Goal: Find specific page/section: Find specific page/section

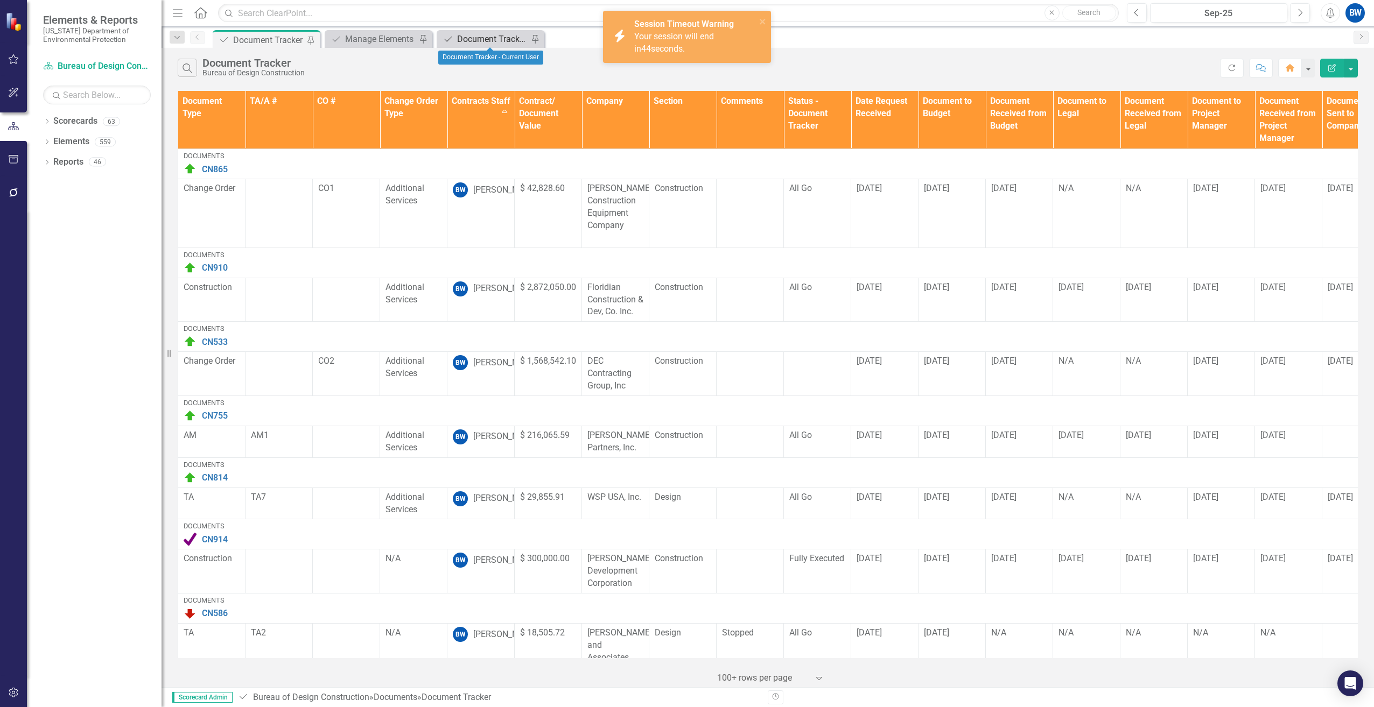
click at [492, 33] on div "Document Tracker - Current User" at bounding box center [492, 38] width 71 height 13
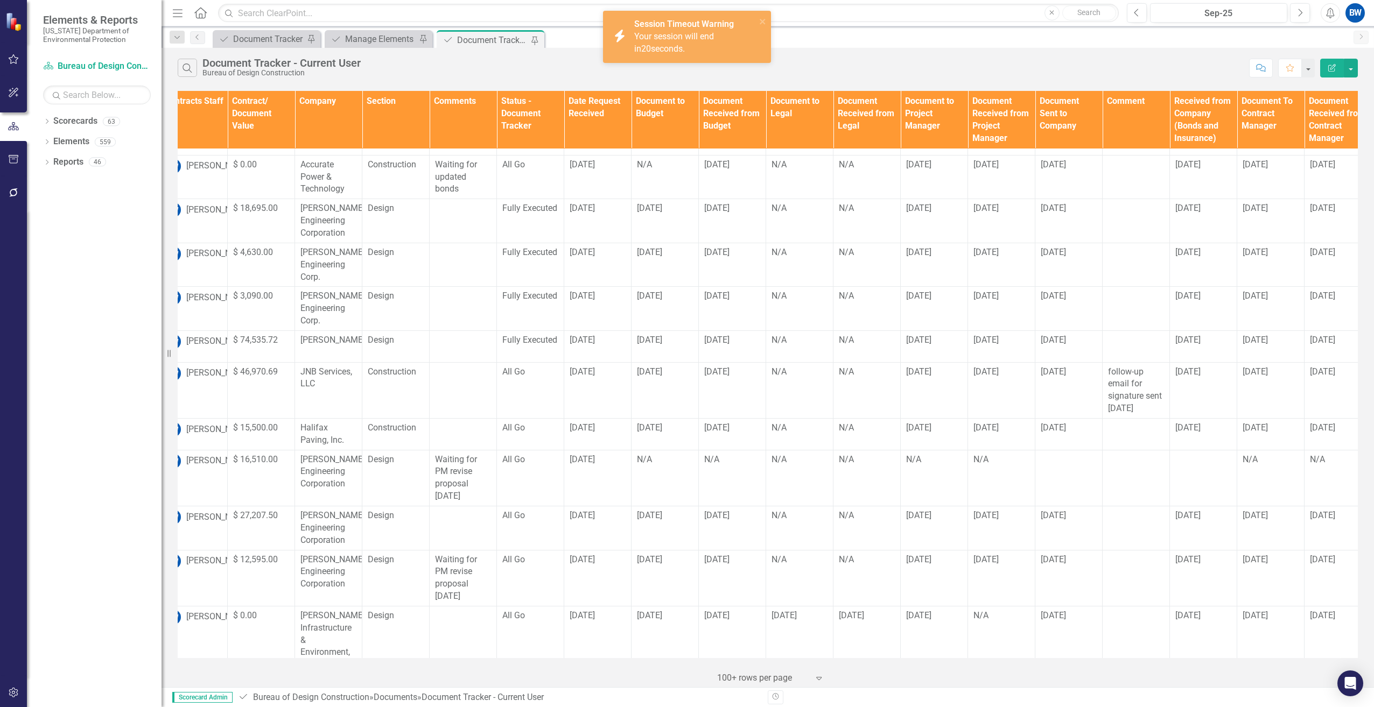
scroll to position [514, 0]
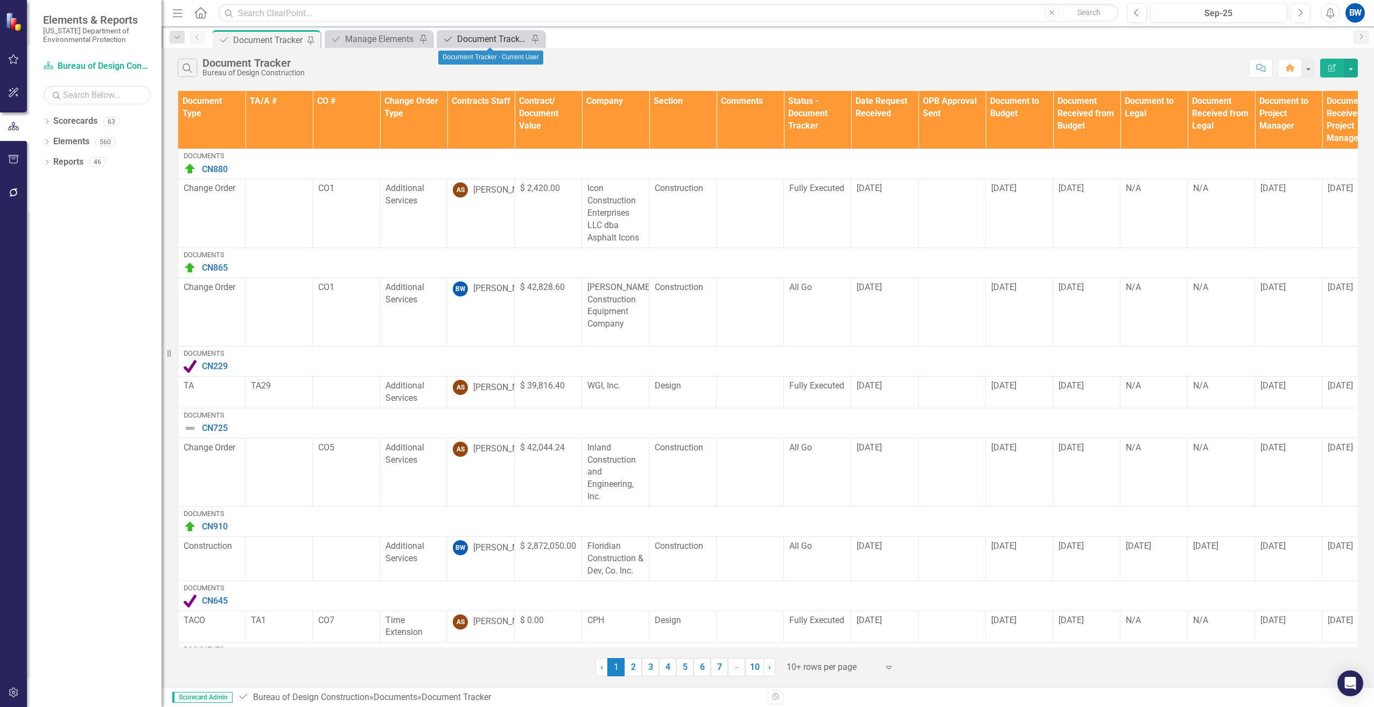
click at [467, 37] on div "Document Tracker - Current User" at bounding box center [492, 38] width 71 height 13
